Goal: Transaction & Acquisition: Purchase product/service

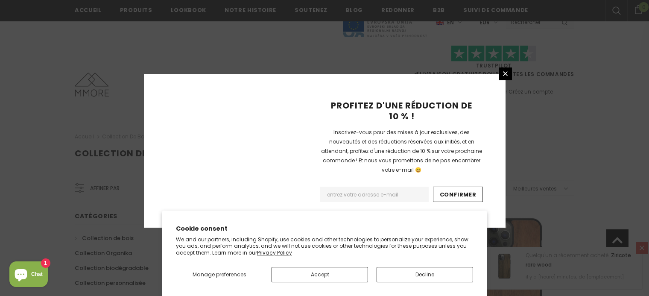
scroll to position [1054, 0]
